Goal: Information Seeking & Learning: Learn about a topic

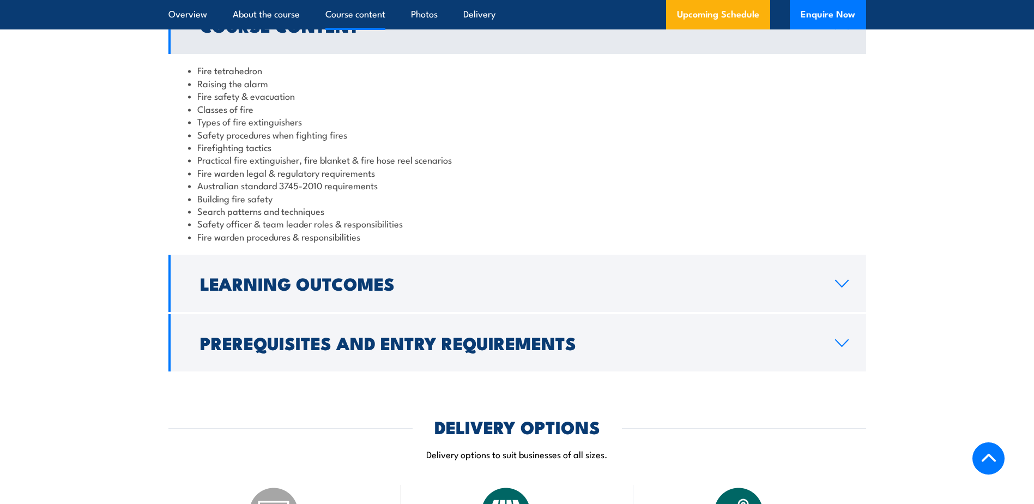
scroll to position [981, 0]
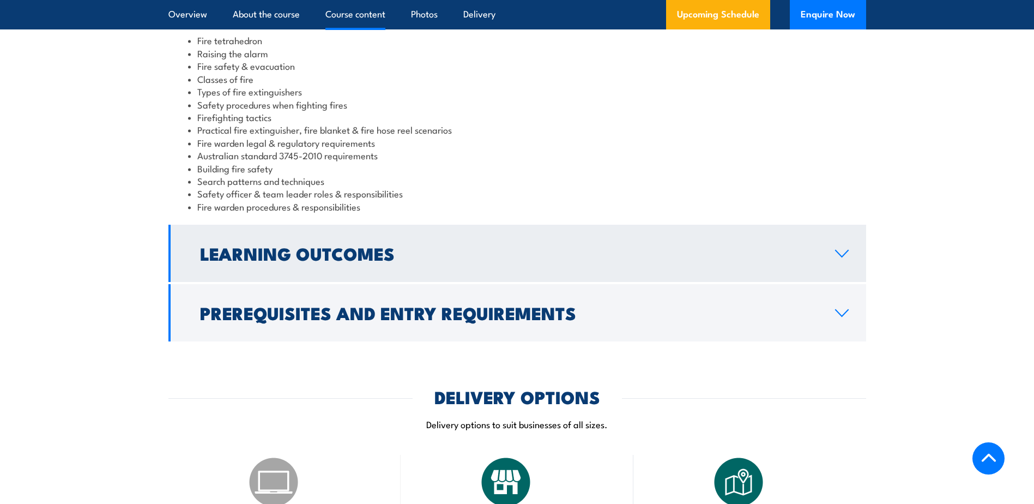
click at [845, 256] on icon at bounding box center [841, 253] width 15 height 9
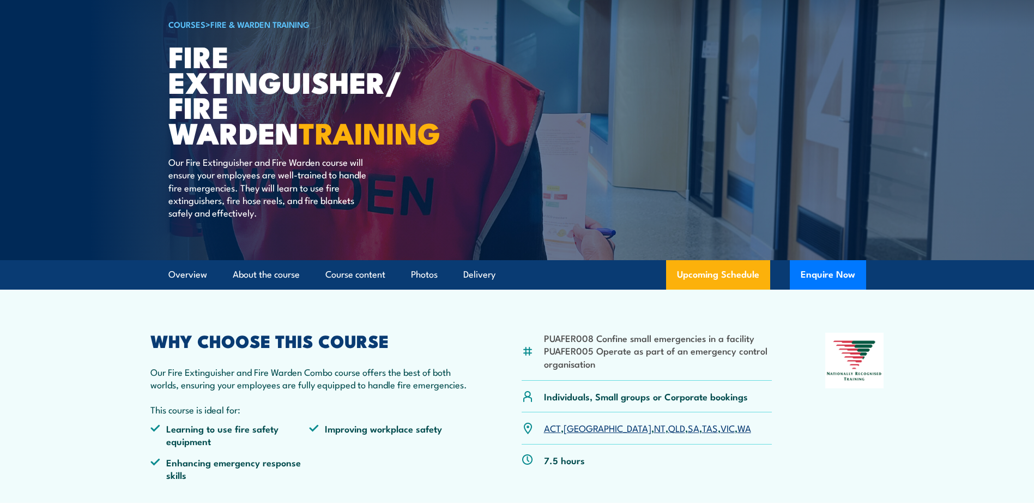
scroll to position [0, 0]
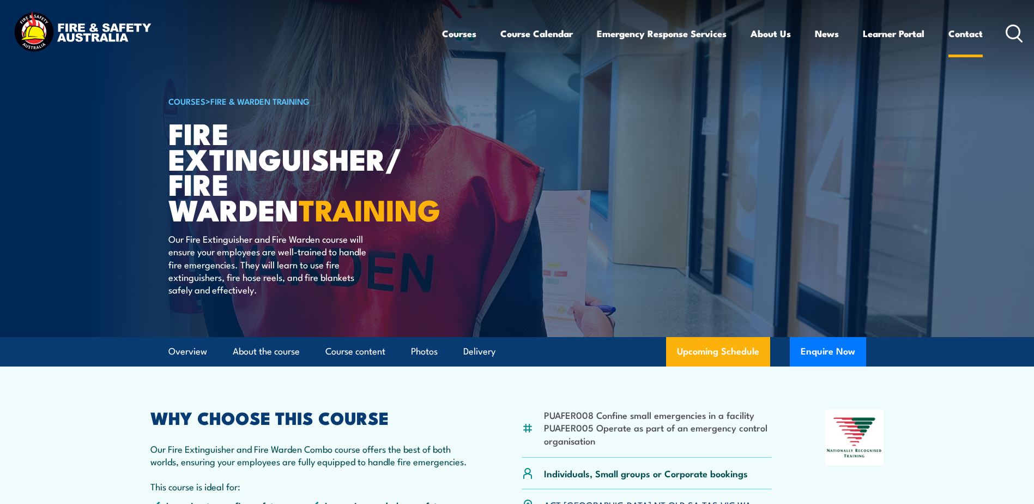
click at [966, 33] on link "Contact" at bounding box center [965, 33] width 34 height 29
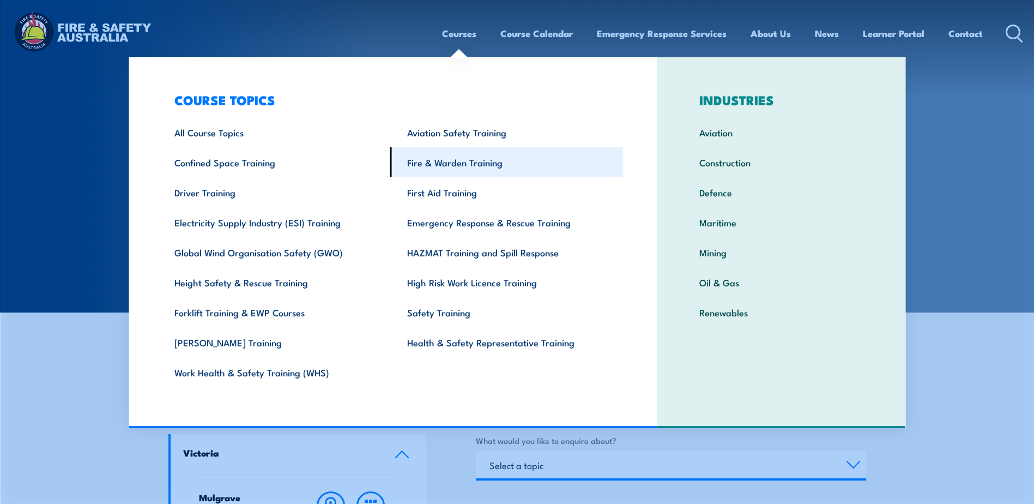
click at [434, 168] on link "Fire & Warden Training" at bounding box center [506, 162] width 233 height 30
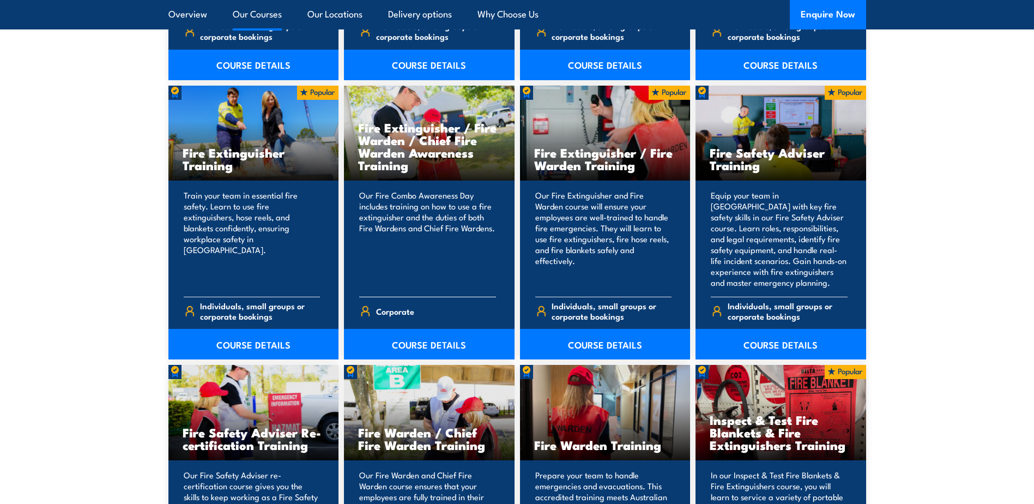
scroll to position [1090, 0]
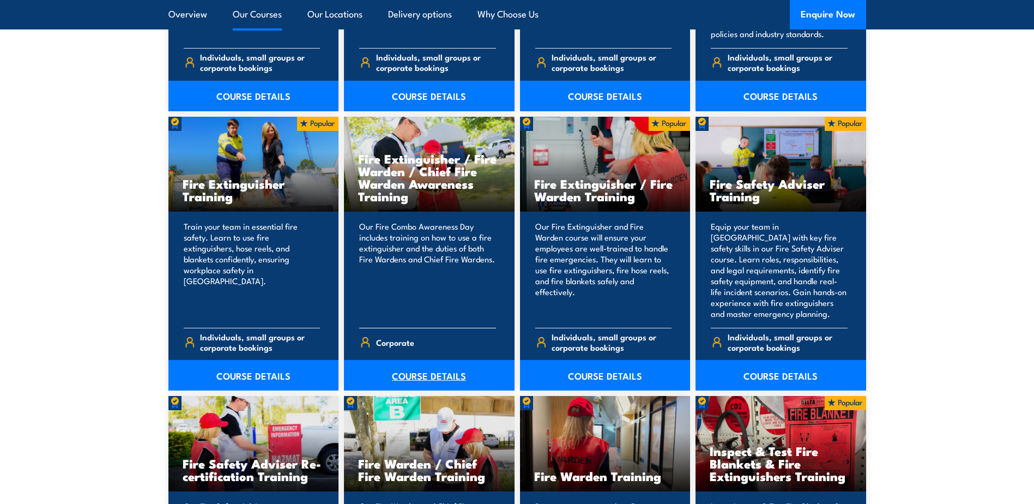
click at [416, 374] on link "COURSE DETAILS" at bounding box center [429, 375] width 171 height 31
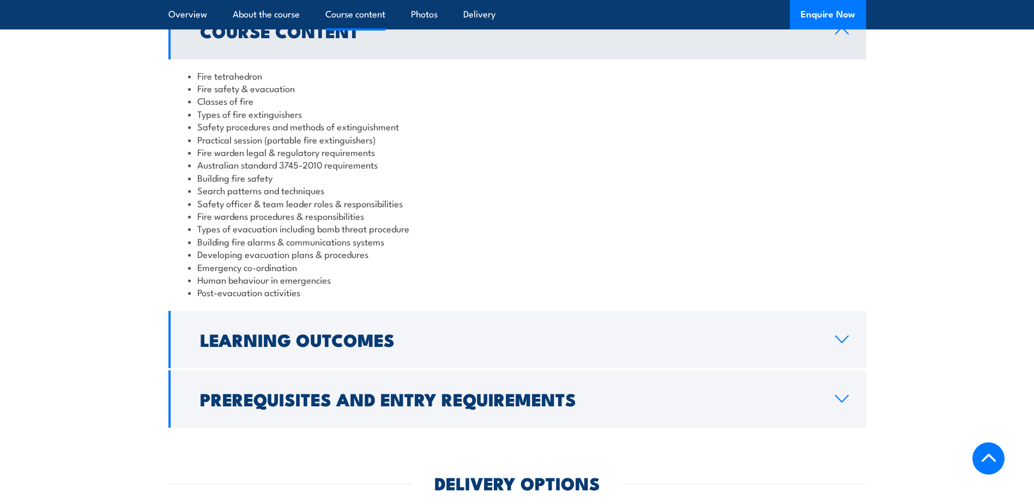
scroll to position [981, 0]
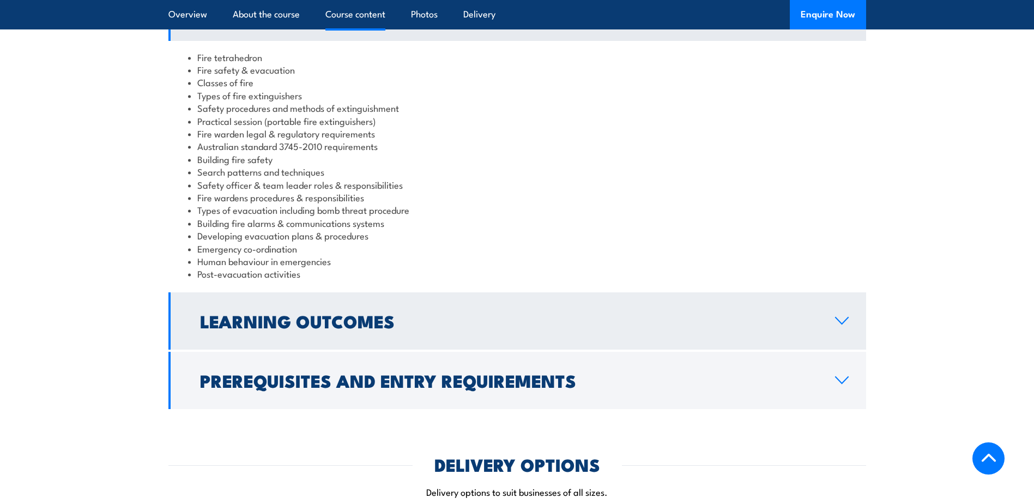
click at [841, 316] on icon at bounding box center [841, 320] width 15 height 9
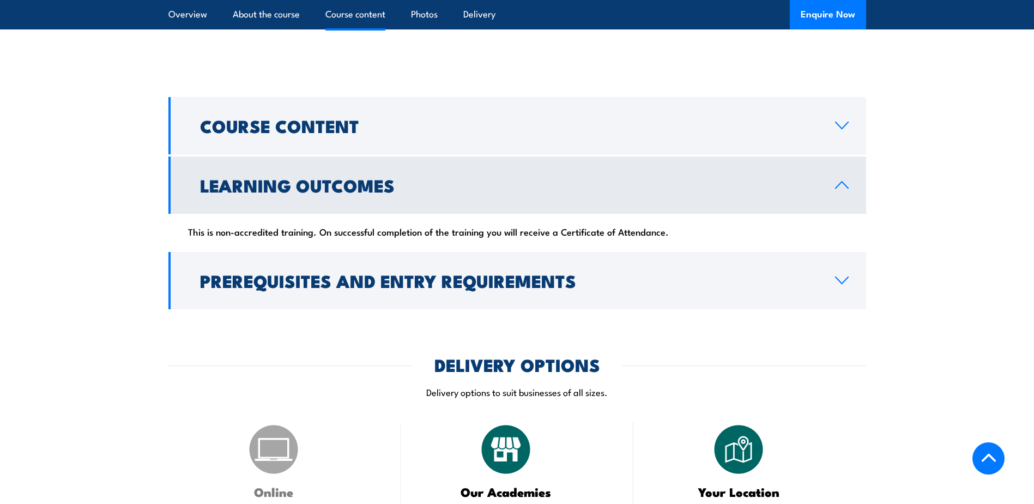
scroll to position [872, 0]
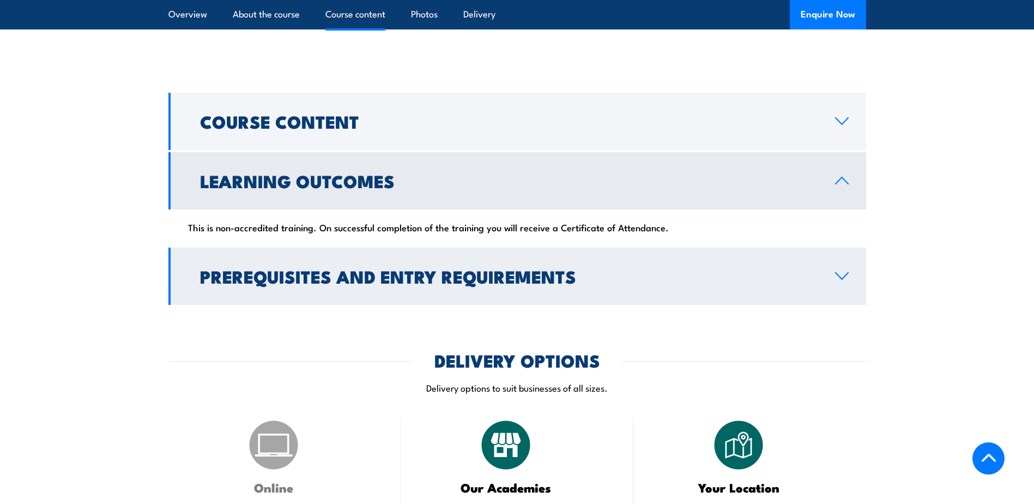
click at [845, 271] on icon at bounding box center [841, 275] width 15 height 9
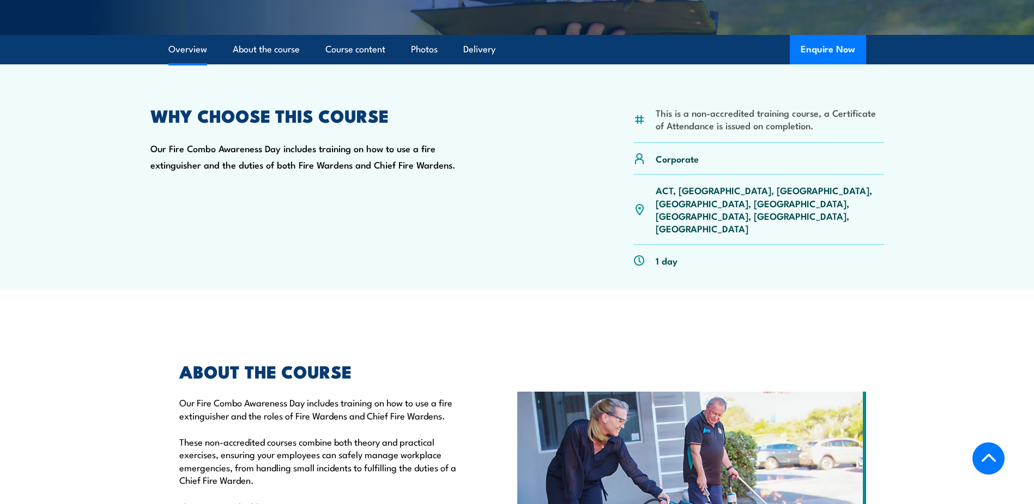
scroll to position [273, 0]
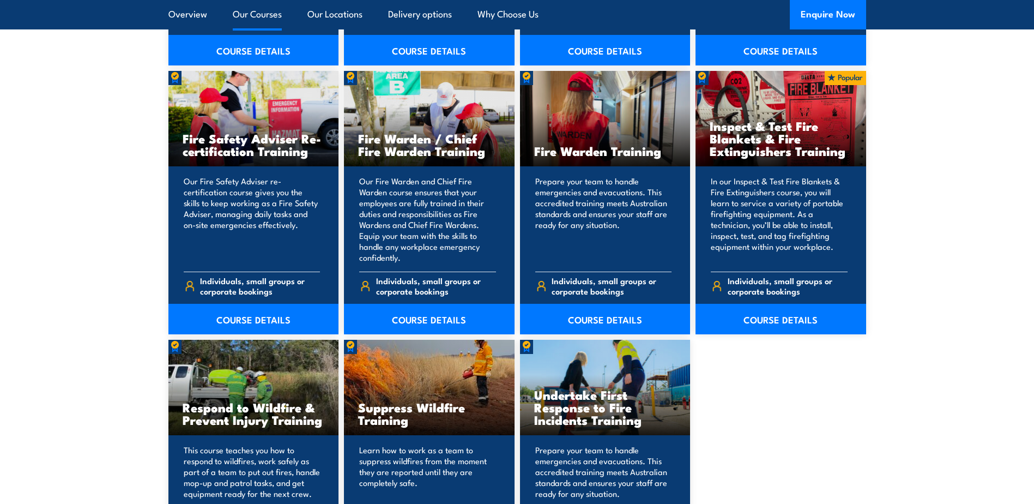
scroll to position [1417, 0]
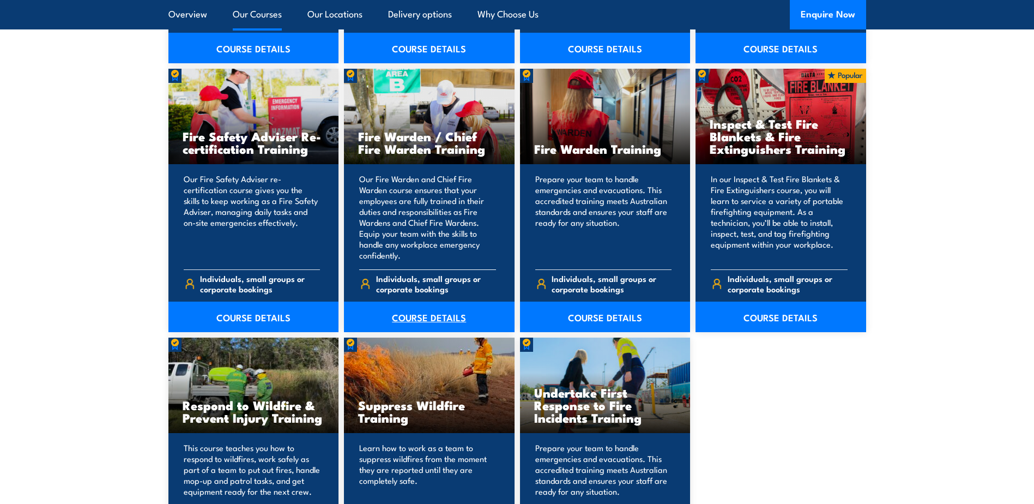
click at [431, 314] on link "COURSE DETAILS" at bounding box center [429, 316] width 171 height 31
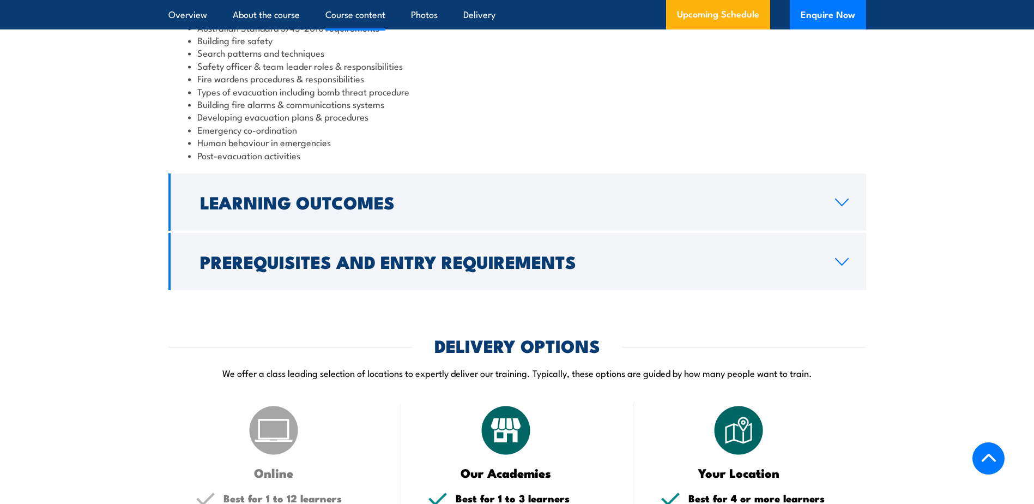
scroll to position [1199, 0]
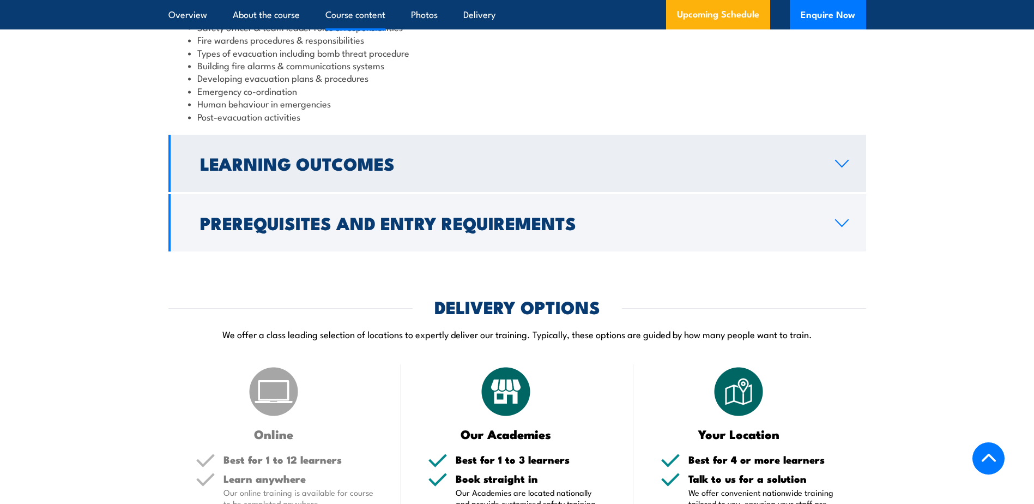
click at [844, 167] on icon at bounding box center [842, 163] width 13 height 7
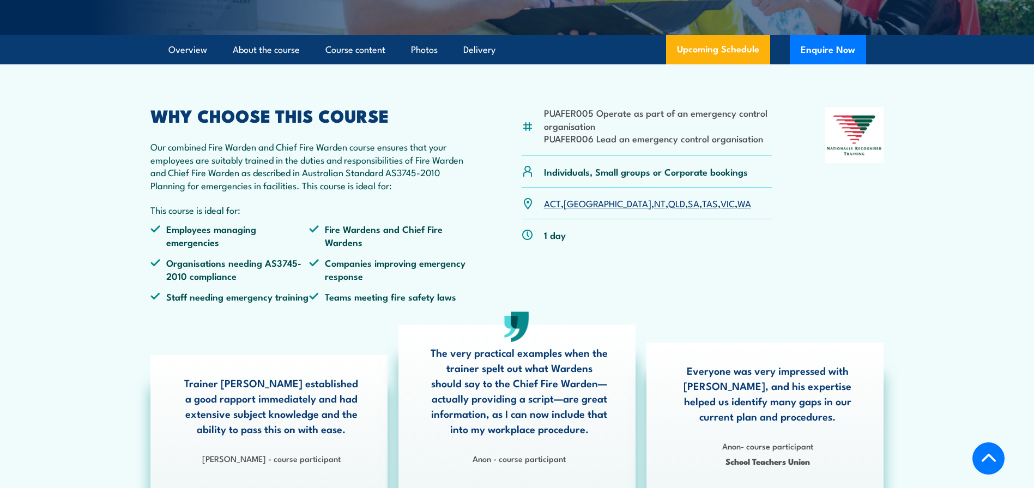
scroll to position [109, 0]
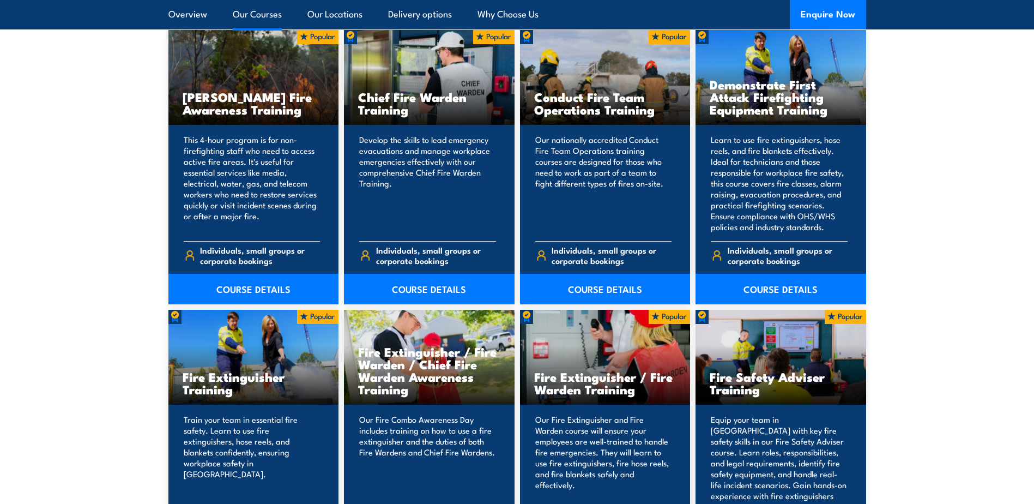
scroll to position [872, 0]
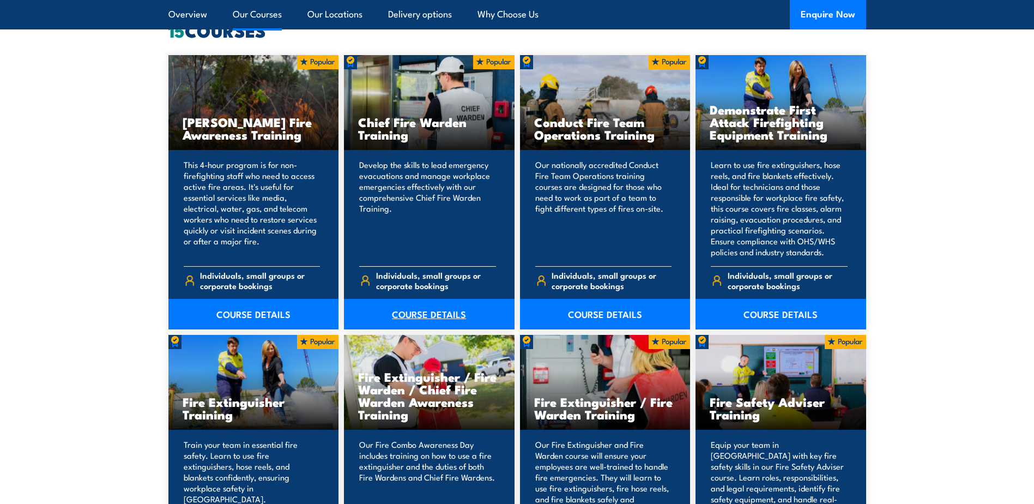
click at [415, 313] on link "COURSE DETAILS" at bounding box center [429, 314] width 171 height 31
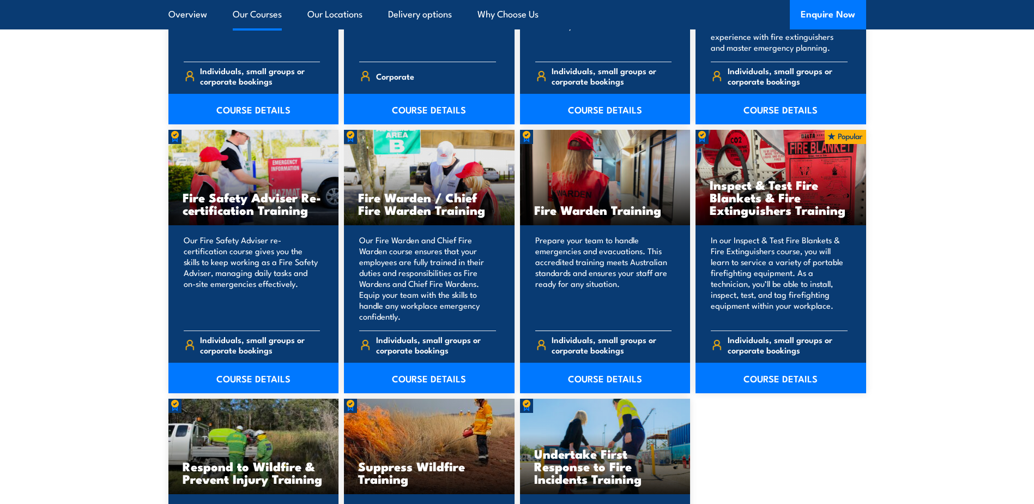
scroll to position [1363, 0]
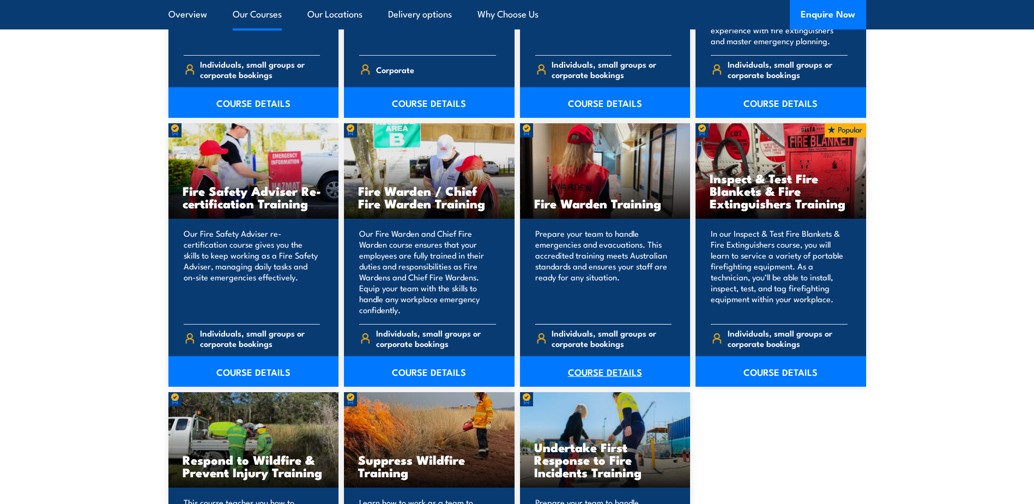
click at [605, 370] on link "COURSE DETAILS" at bounding box center [605, 371] width 171 height 31
